Goal: Navigation & Orientation: Find specific page/section

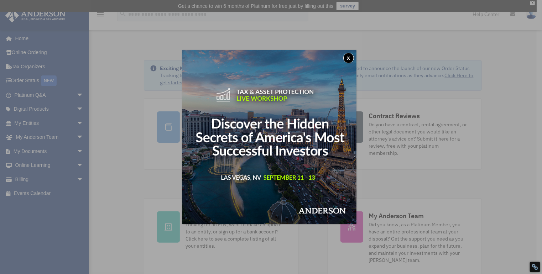
click at [352, 59] on button "x" at bounding box center [349, 58] width 11 height 11
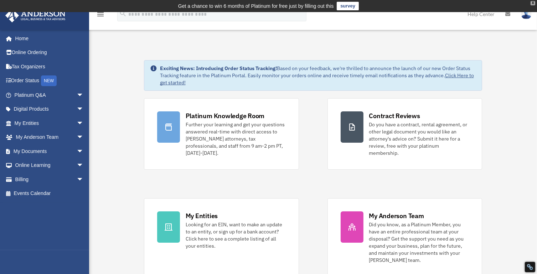
click at [533, 3] on div "X" at bounding box center [533, 3] width 5 height 4
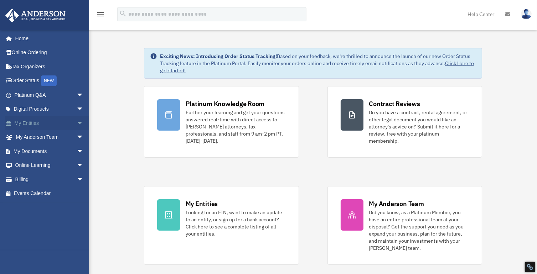
click at [36, 124] on link "My Entities arrow_drop_down" at bounding box center [49, 123] width 89 height 14
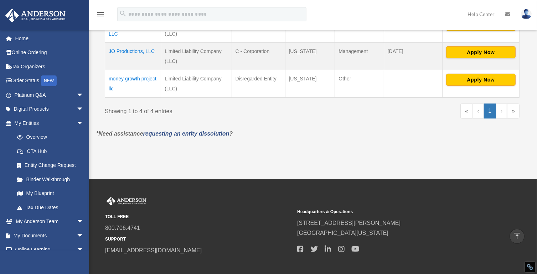
scroll to position [178, 0]
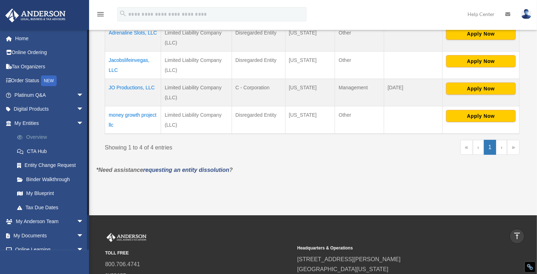
click at [42, 139] on link "Overview" at bounding box center [52, 137] width 84 height 14
click at [51, 180] on link "Binder Walkthrough" at bounding box center [52, 179] width 84 height 14
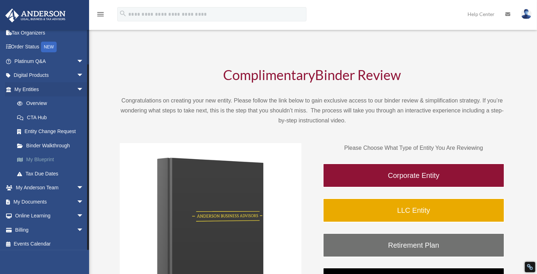
scroll to position [36, 0]
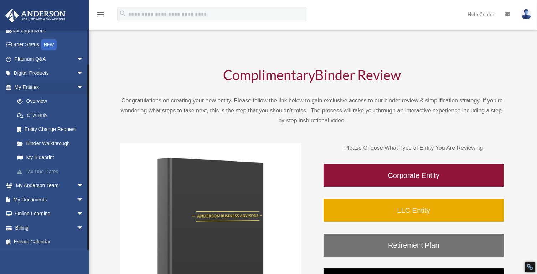
click at [41, 170] on link "Tax Due Dates" at bounding box center [52, 172] width 84 height 14
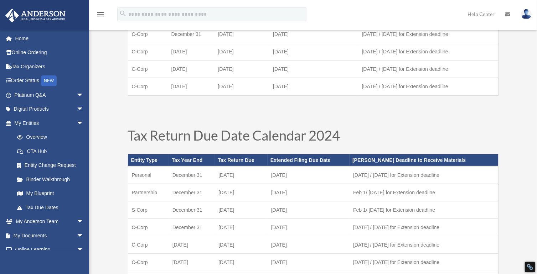
scroll to position [143, 0]
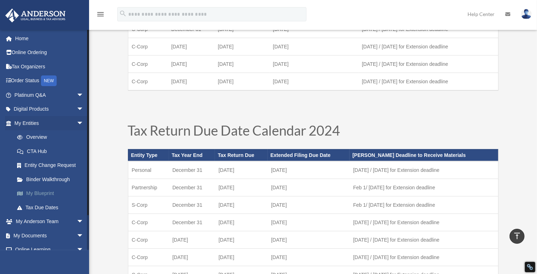
click at [47, 196] on link "My Blueprint" at bounding box center [52, 194] width 84 height 14
